Goal: Task Accomplishment & Management: Complete application form

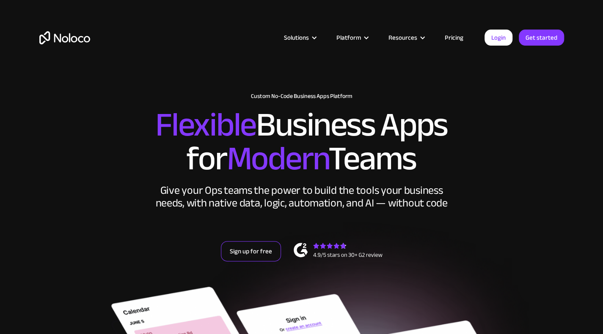
click at [247, 241] on link "Sign up for free" at bounding box center [251, 251] width 60 height 20
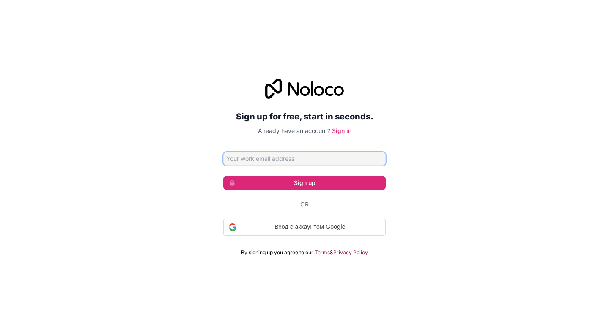
click at [277, 159] on input "Email address" at bounding box center [304, 159] width 162 height 14
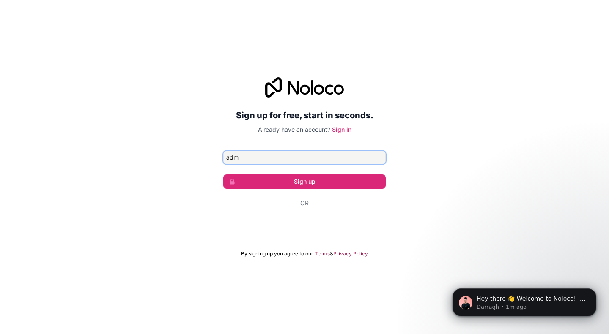
type input "admin@standartmaster.ru"
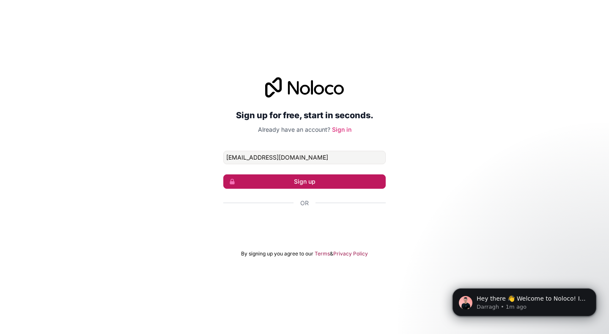
click at [280, 184] on button "Sign up" at bounding box center [304, 182] width 162 height 14
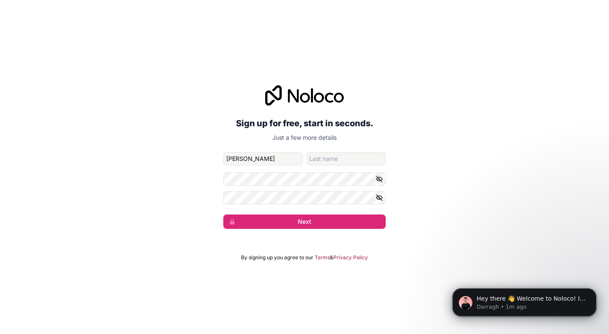
type input "ivan"
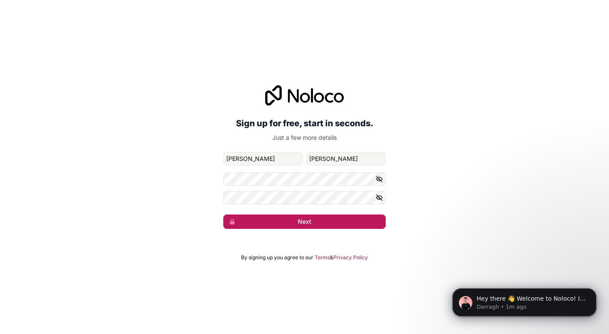
click at [270, 219] on button "Next" at bounding box center [304, 222] width 162 height 14
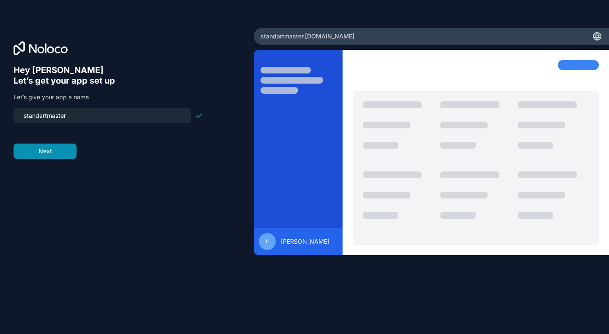
click at [45, 152] on button "Next" at bounding box center [45, 151] width 63 height 15
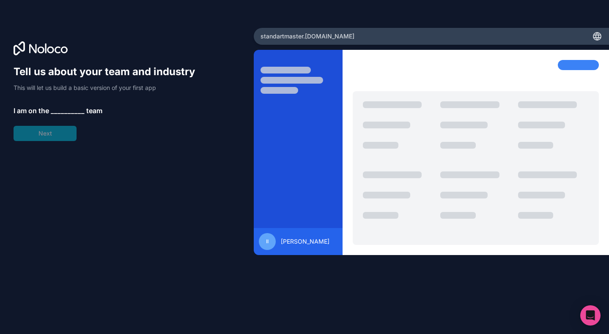
click at [38, 137] on div "Tell us about your team and industry This will let us build a basic version of …" at bounding box center [108, 103] width 189 height 76
click at [69, 109] on span "__________" at bounding box center [68, 111] width 34 height 10
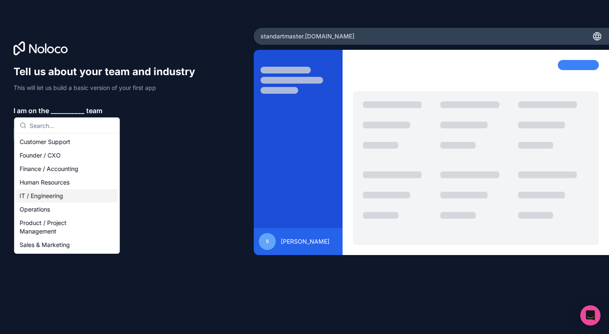
click at [40, 197] on div "IT / Engineering" at bounding box center [66, 196] width 101 height 14
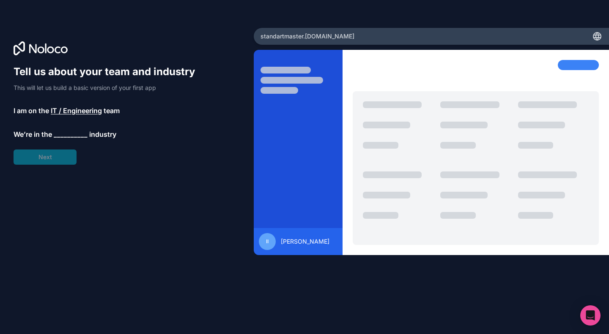
click at [63, 136] on span "__________" at bounding box center [71, 134] width 34 height 10
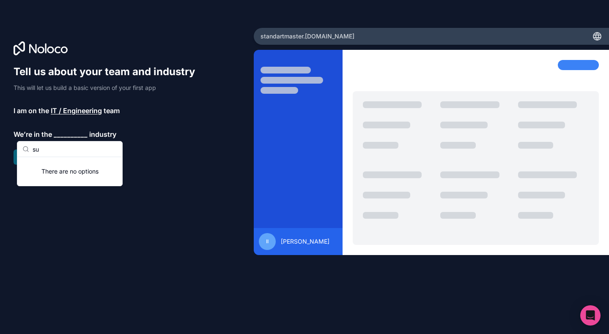
type input "s"
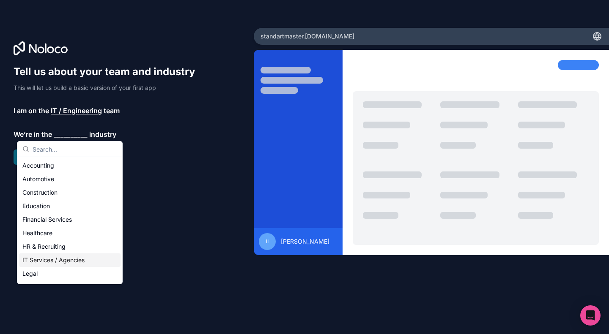
click at [43, 260] on div "IT Services / Agencies" at bounding box center [69, 261] width 101 height 14
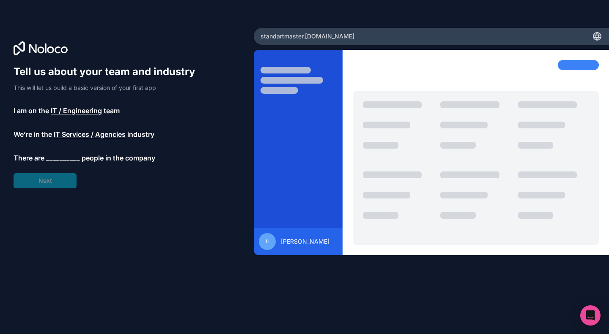
click at [48, 156] on span "__________" at bounding box center [63, 158] width 34 height 10
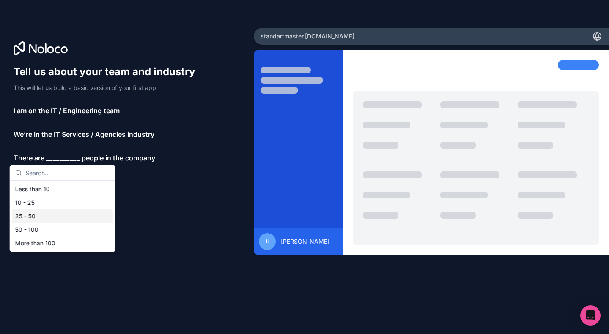
click at [40, 214] on div "25 - 50" at bounding box center [62, 217] width 101 height 14
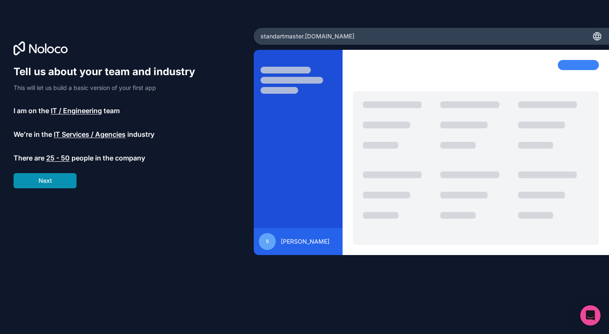
click at [46, 182] on button "Next" at bounding box center [45, 180] width 63 height 15
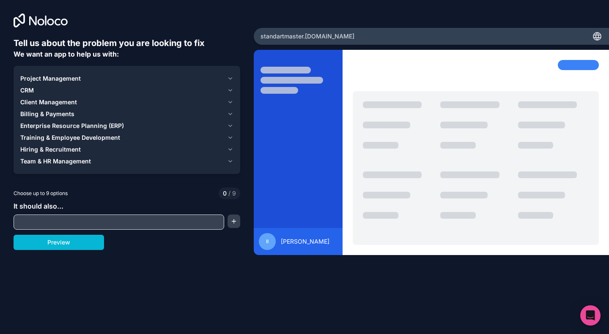
click at [41, 229] on div at bounding box center [119, 222] width 211 height 15
click at [43, 225] on input "text" at bounding box center [119, 223] width 206 height 12
click at [52, 102] on span "Client Management" at bounding box center [48, 102] width 57 height 8
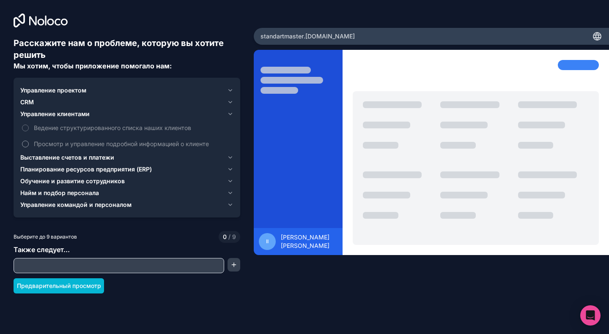
click at [54, 142] on font "Просмотр и управление подробной информацией о клиенте" at bounding box center [121, 143] width 175 height 7
click at [29, 142] on button "Просмотр и управление подробной информацией о клиенте" at bounding box center [25, 144] width 7 height 7
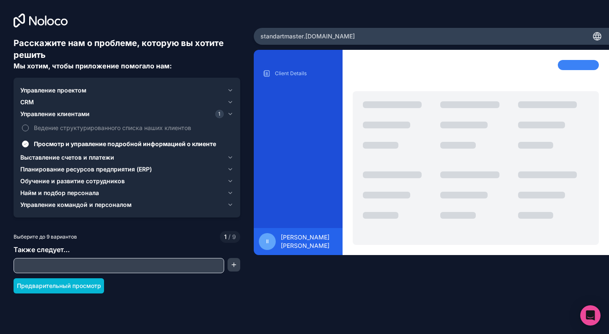
click at [53, 126] on font "Ведение структурированного списка наших клиентов" at bounding box center [112, 127] width 157 height 7
click at [29, 126] on button "Ведение структурированного списка наших клиентов" at bounding box center [25, 128] width 7 height 7
click at [41, 90] on font "Управление проектом" at bounding box center [53, 90] width 66 height 7
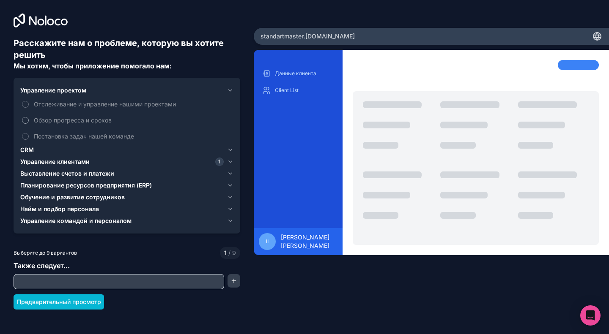
click at [46, 117] on font "Обзор прогресса и сроков" at bounding box center [73, 120] width 78 height 7
click at [29, 117] on button "Обзор прогресса и сроков" at bounding box center [25, 120] width 7 height 7
click at [49, 106] on font "Отслеживание и управление нашими проектами" at bounding box center [105, 104] width 142 height 7
click at [52, 103] on font "Отслеживание и управление нашими проектами" at bounding box center [105, 104] width 142 height 7
click at [29, 103] on button "Отслеживание и управление нашими проектами" at bounding box center [25, 104] width 7 height 7
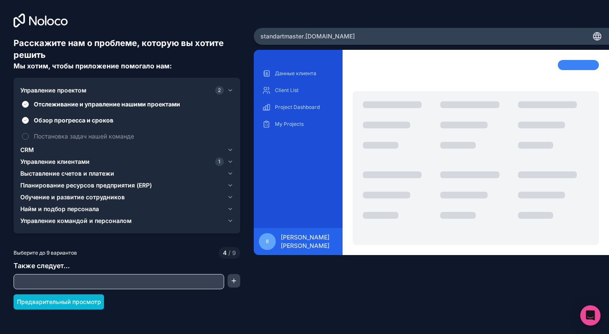
click at [33, 151] on font "CRM" at bounding box center [27, 149] width 14 height 7
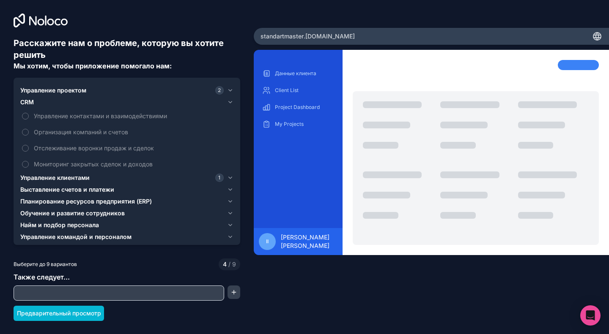
click at [49, 296] on input "text" at bounding box center [119, 294] width 206 height 12
click at [235, 296] on button "button" at bounding box center [234, 293] width 13 height 14
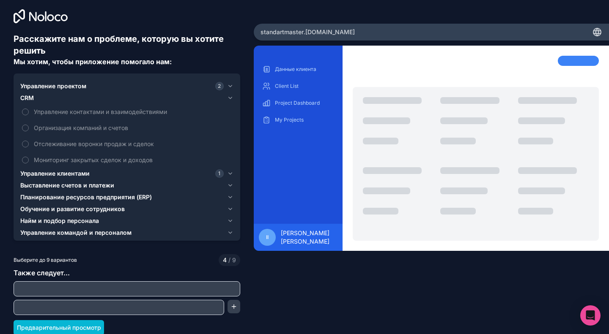
scroll to position [5, 0]
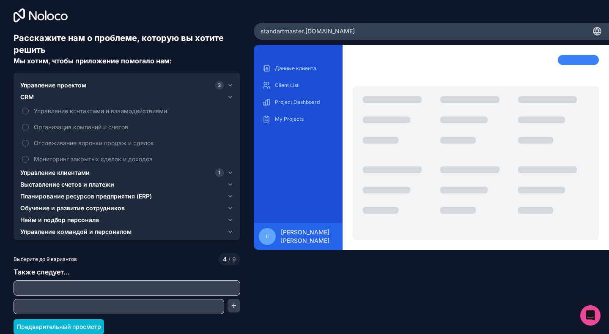
click at [145, 306] on input "text" at bounding box center [119, 307] width 206 height 12
click at [68, 290] on input "text" at bounding box center [127, 288] width 222 height 12
click at [58, 331] on button "Предварительный просмотр" at bounding box center [59, 327] width 90 height 15
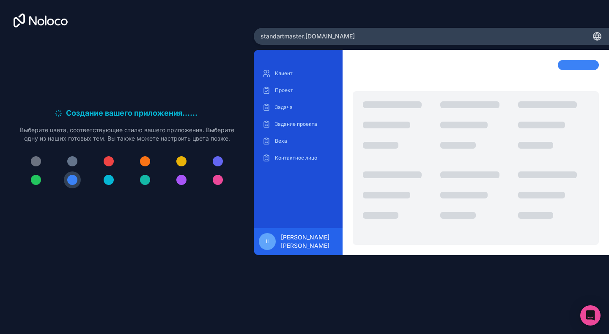
click at [489, 16] on div "Создание вашего приложения... . . . А пока давайте его персонализируем! Выберит…" at bounding box center [304, 167] width 609 height 334
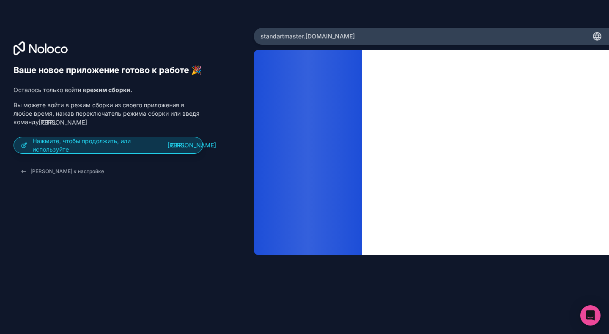
click at [93, 146] on font "Нажмите, чтобы продолжить, или используйте" at bounding box center [100, 145] width 135 height 17
click at [181, 148] on font "Ctrl" at bounding box center [177, 145] width 15 height 7
